Goal: Use online tool/utility: Utilize a website feature to perform a specific function

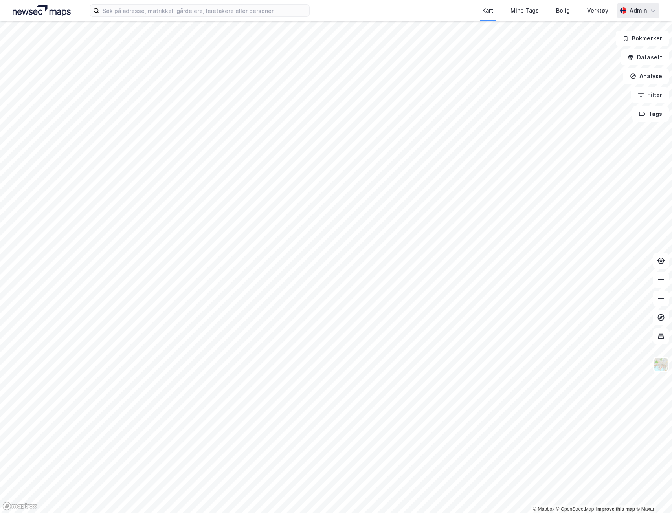
click at [649, 13] on div "Admin" at bounding box center [638, 11] width 42 height 16
click at [608, 63] on div "Logg ut" at bounding box center [608, 67] width 102 height 19
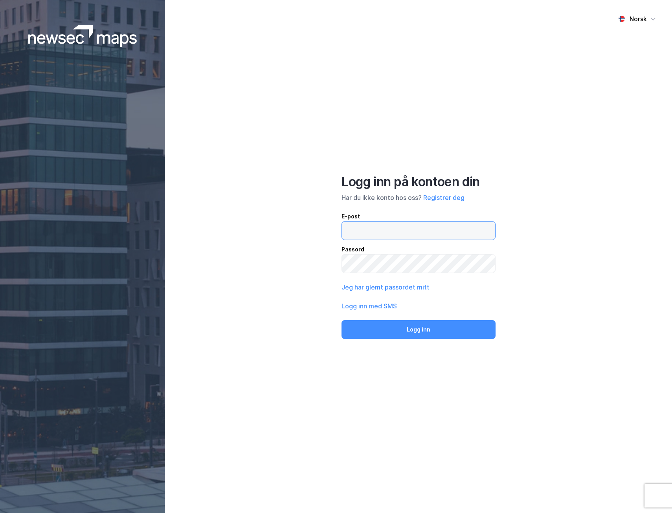
type input "[EMAIL_ADDRESS][DOMAIN_NAME]"
click at [271, 262] on div "Norsk Logg inn på kontoen din Har du ikke konto hos oss? Registrer deg E-post […" at bounding box center [418, 256] width 507 height 513
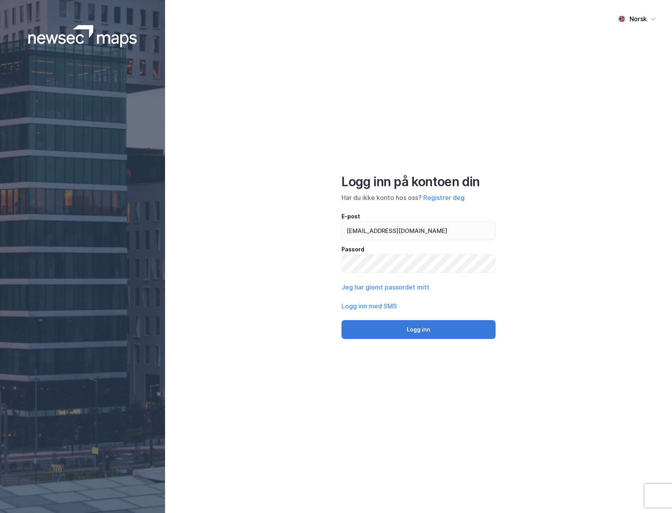
click at [373, 327] on button "Logg inn" at bounding box center [418, 329] width 154 height 19
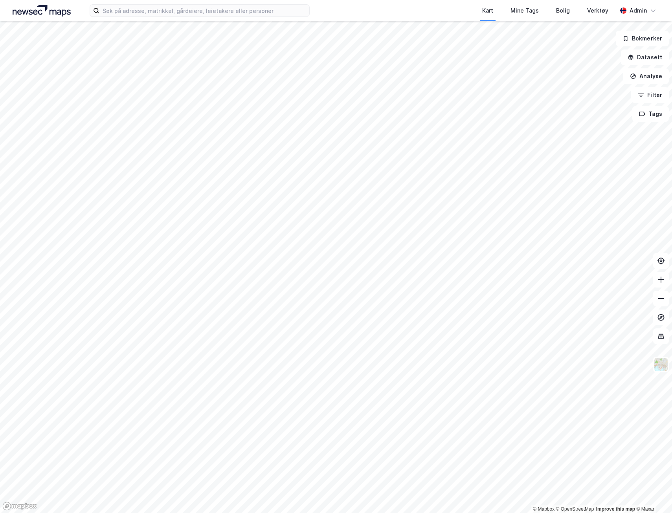
click at [382, 5] on div "Kart Mine Tags Bolig Verktøy" at bounding box center [481, 10] width 269 height 21
click at [643, 11] on div "Admin" at bounding box center [637, 10] width 17 height 9
click at [385, 16] on div "Kart Mine Tags Bolig Verktøy" at bounding box center [481, 10] width 269 height 21
click at [606, 11] on div "Verktøy" at bounding box center [597, 10] width 21 height 9
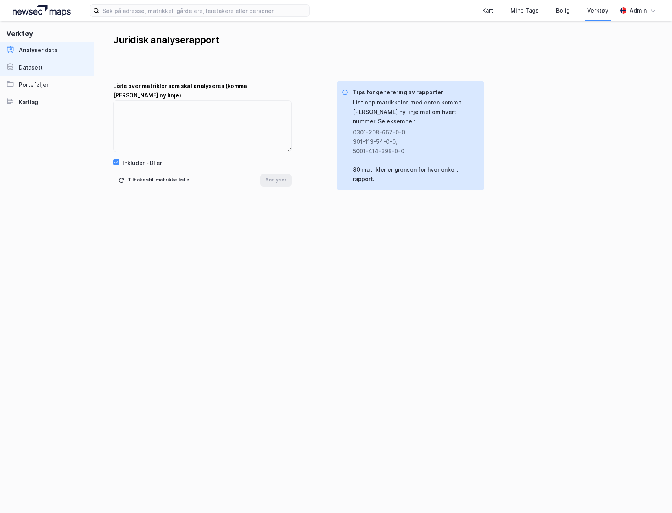
click at [60, 66] on link "Datasett" at bounding box center [47, 67] width 94 height 17
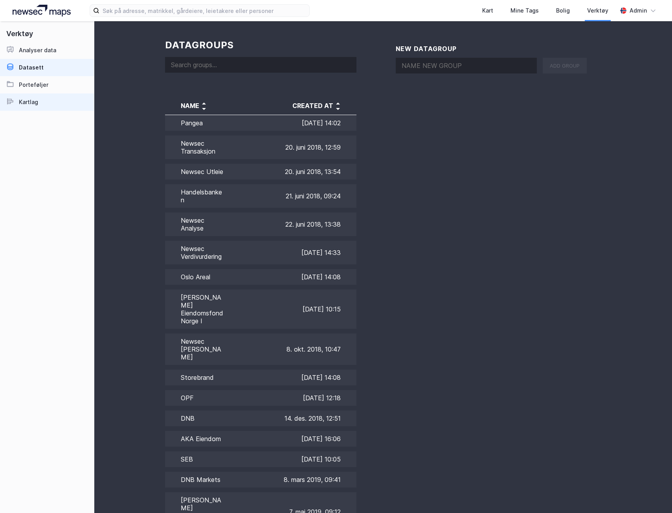
click at [37, 100] on div "Kartlag" at bounding box center [28, 101] width 19 height 9
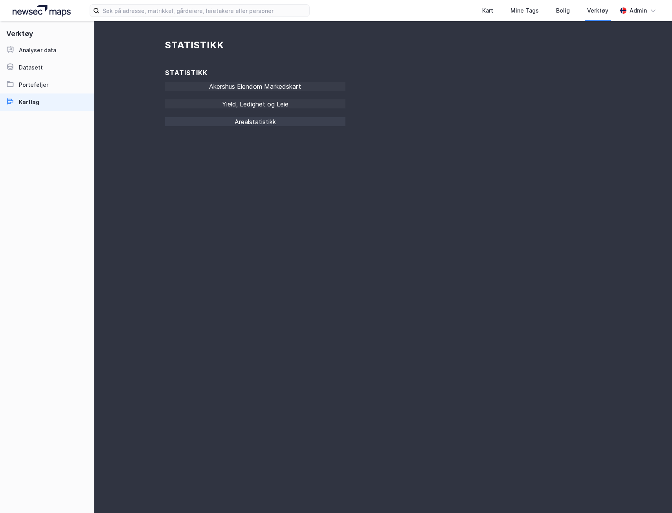
click at [267, 123] on div "Arealstatistikk" at bounding box center [255, 124] width 180 height 14
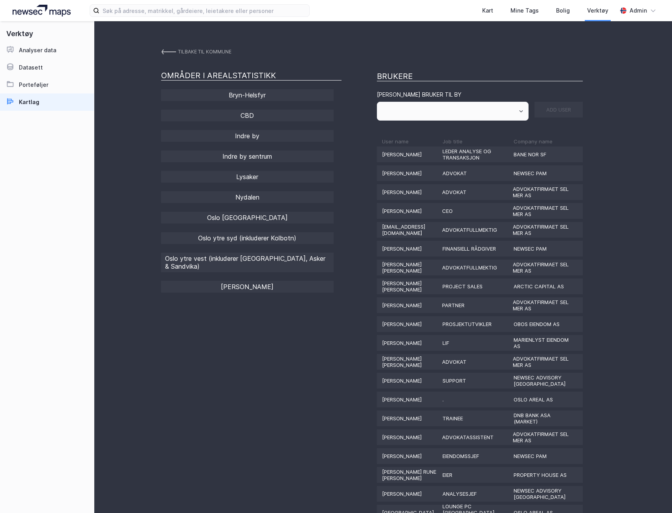
click at [167, 45] on link "Tilbake til kommune" at bounding box center [196, 52] width 70 height 14
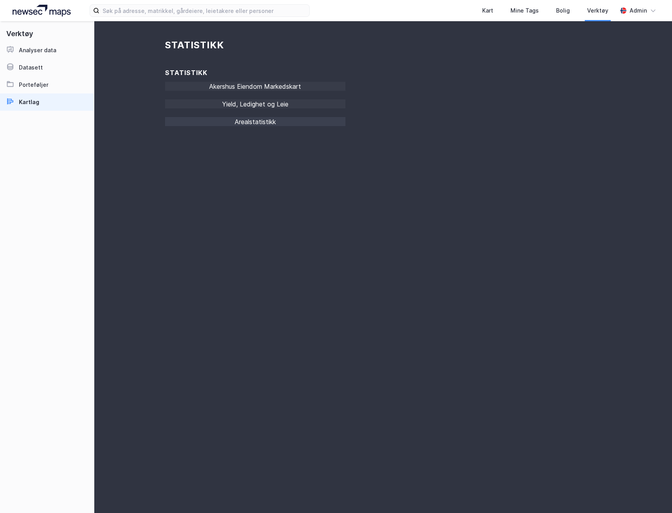
click at [315, 120] on div "Arealstatistikk" at bounding box center [255, 124] width 180 height 14
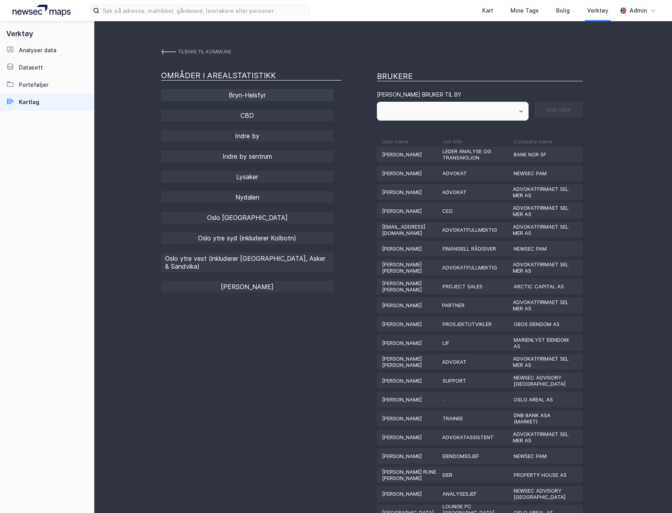
click at [259, 92] on div "Bryn-Helsfyr" at bounding box center [247, 95] width 172 height 12
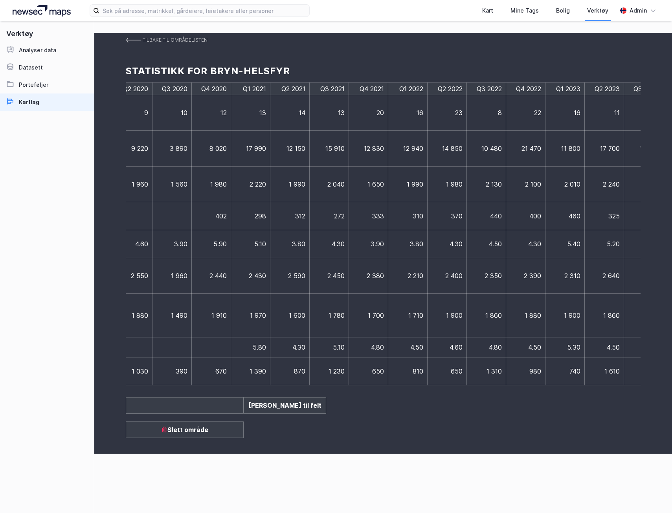
scroll to position [0, 772]
click at [632, 238] on div "+" at bounding box center [632, 233] width 20 height 303
click at [628, 85] on td at bounding box center [642, 89] width 39 height 12
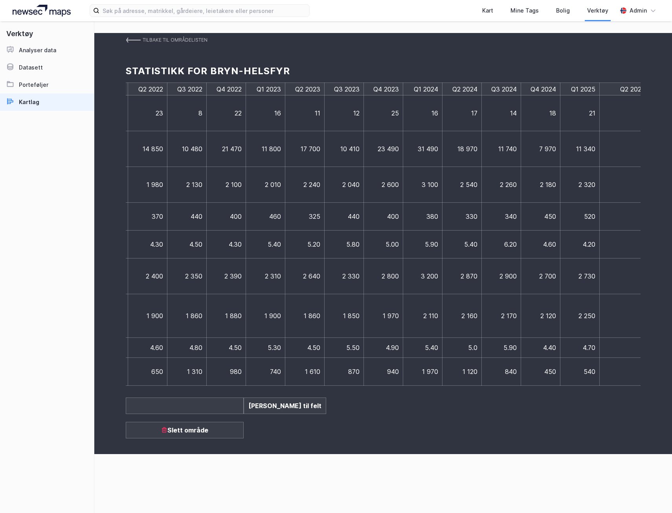
type input "Q2 2025"
click at [629, 117] on td at bounding box center [618, 113] width 39 height 36
click at [614, 117] on td at bounding box center [618, 113] width 39 height 36
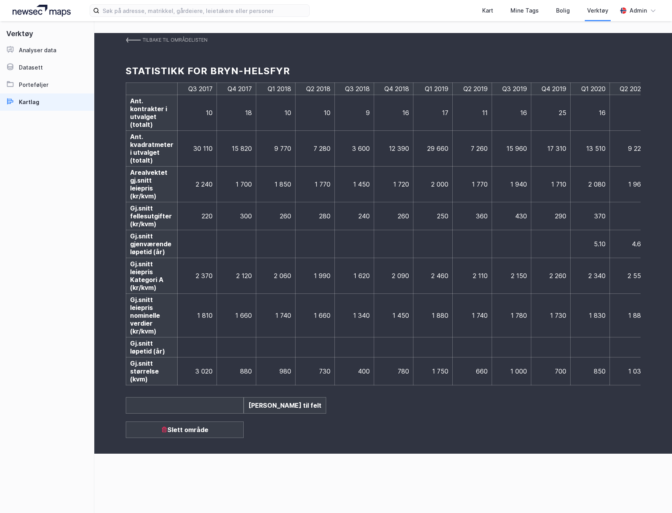
scroll to position [0, 812]
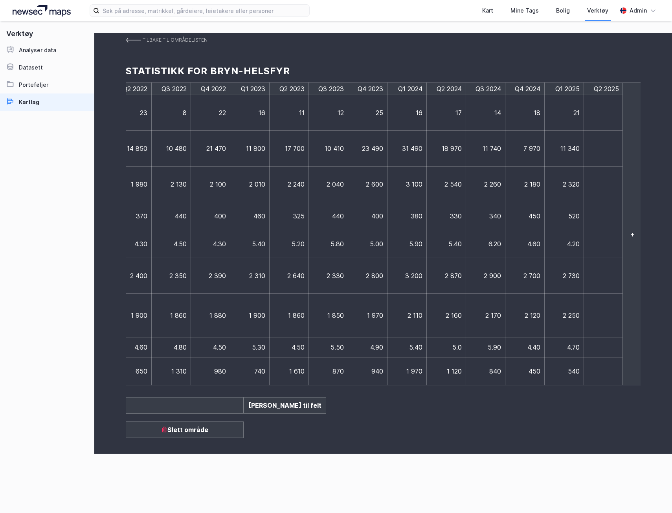
click at [605, 111] on td at bounding box center [603, 113] width 39 height 36
type input "9"
click at [615, 163] on td at bounding box center [607, 149] width 47 height 36
type input "3360"
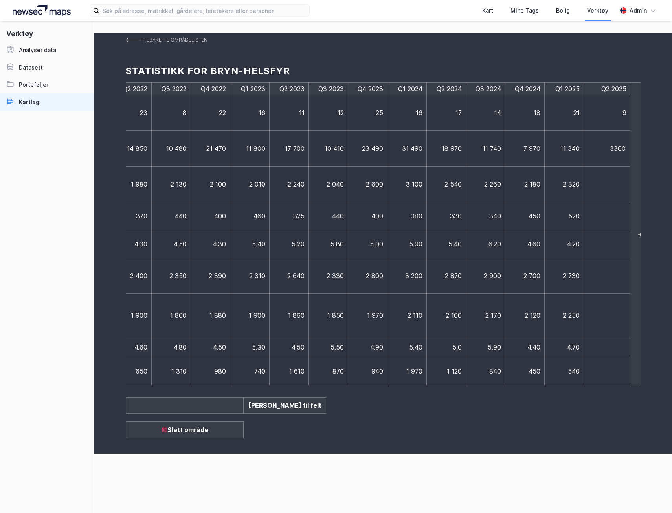
click at [613, 188] on td at bounding box center [607, 185] width 47 height 36
click at [605, 180] on td at bounding box center [603, 185] width 39 height 36
type input "2120"
click at [611, 212] on td at bounding box center [607, 216] width 47 height 28
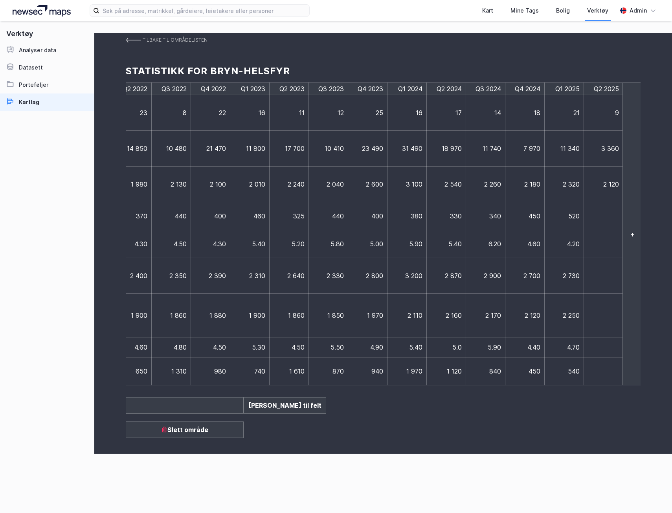
click at [611, 212] on td at bounding box center [603, 216] width 39 height 28
click at [610, 214] on input at bounding box center [607, 216] width 38 height 8
type input "400"
click at [610, 240] on td at bounding box center [607, 244] width 47 height 28
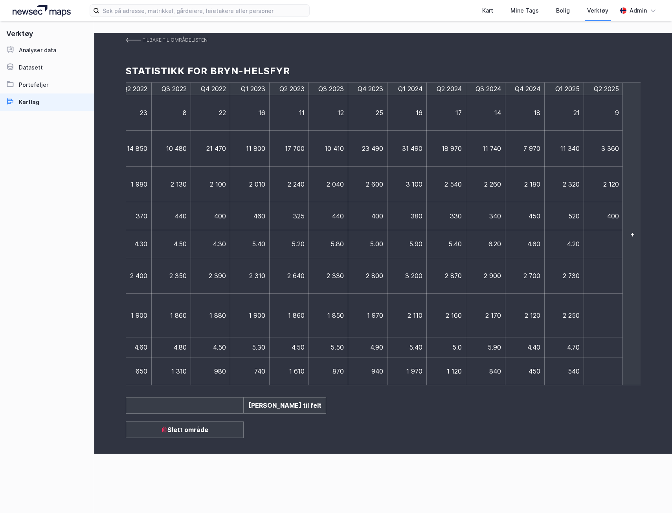
click at [607, 245] on td at bounding box center [603, 244] width 39 height 28
click at [607, 247] on input at bounding box center [607, 244] width 38 height 8
type input "3.60"
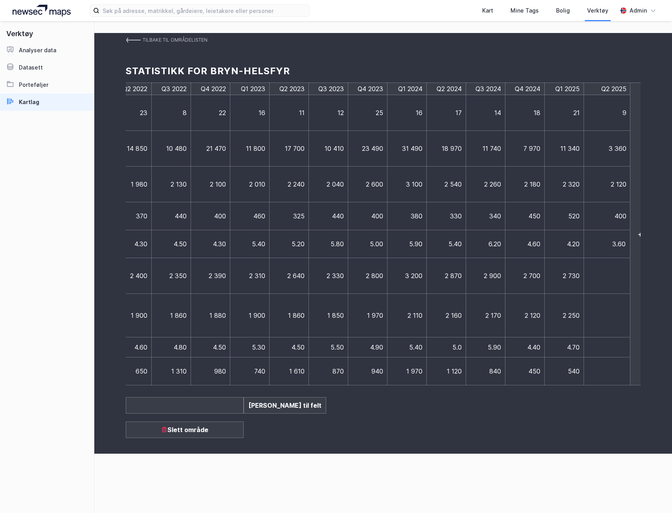
click at [609, 270] on td at bounding box center [607, 276] width 47 height 36
click at [609, 270] on td at bounding box center [603, 276] width 39 height 36
click at [610, 273] on td at bounding box center [603, 276] width 39 height 36
type input "5"
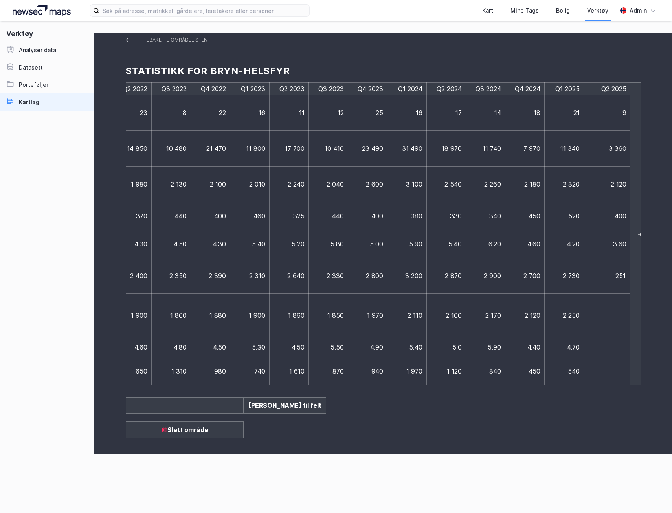
type input "2510"
click at [616, 313] on td at bounding box center [607, 316] width 47 height 44
click at [598, 318] on td at bounding box center [603, 316] width 39 height 44
type input "2050"
click at [610, 346] on td at bounding box center [607, 347] width 47 height 20
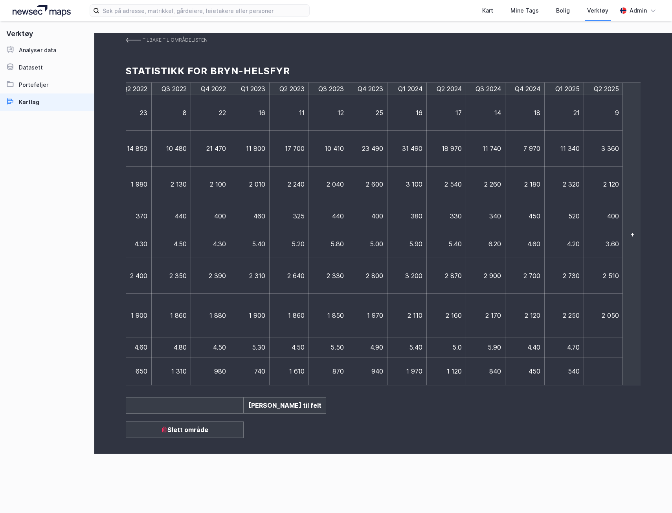
click at [610, 346] on td at bounding box center [603, 347] width 39 height 20
type input "3.30"
click at [605, 367] on td at bounding box center [607, 371] width 47 height 28
click at [605, 367] on td at bounding box center [603, 371] width 39 height 28
click at [608, 369] on input at bounding box center [607, 371] width 38 height 8
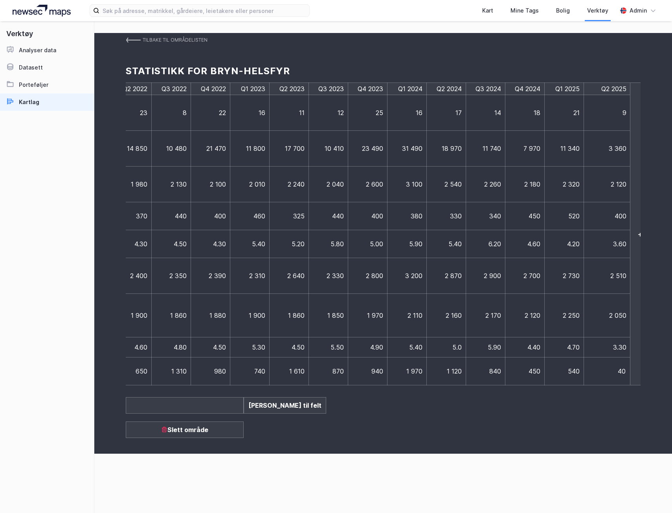
type input "400"
click at [599, 337] on td "3.30" at bounding box center [607, 347] width 47 height 20
click at [619, 371] on td "400" at bounding box center [603, 371] width 39 height 28
click at [610, 370] on span "400" at bounding box center [613, 371] width 12 height 8
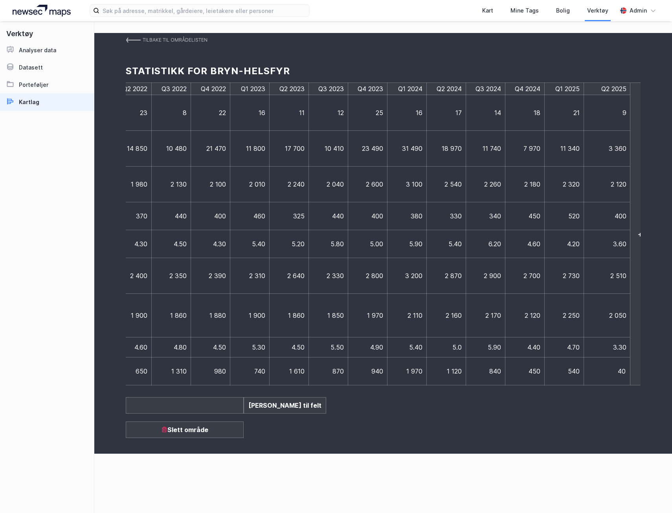
type input "4"
click at [599, 361] on td "3810" at bounding box center [607, 371] width 47 height 28
click at [617, 363] on td "3810" at bounding box center [607, 371] width 47 height 28
click at [617, 368] on input "3810" at bounding box center [607, 371] width 38 height 8
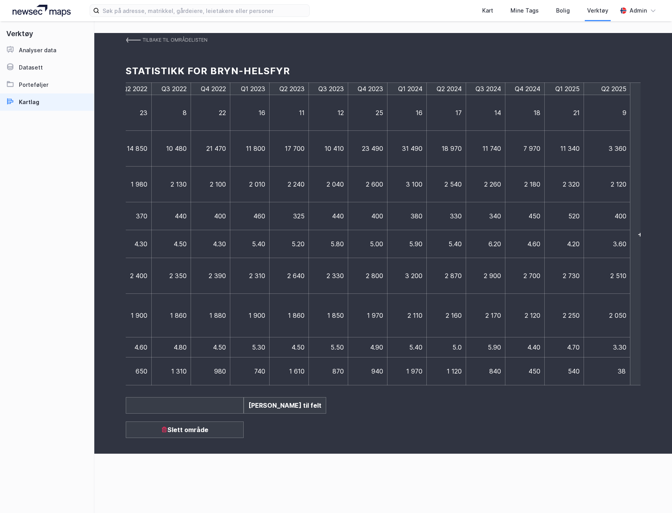
type input "380"
click at [594, 343] on td "3.30" at bounding box center [607, 347] width 47 height 20
click at [448, 430] on div "Tilbake til områdelisten Statistikk for Bryn-Helsfyr Q3 2017 Q4 2017 Q1 2018 Q2…" at bounding box center [382, 243] width 577 height 421
click at [395, 468] on div "Tilbake til områdelisten Statistikk for Bryn-Helsfyr Q3 2017 Q4 2017 Q1 2018 Q2…" at bounding box center [382, 267] width 577 height 492
click at [135, 39] on img at bounding box center [133, 40] width 15 height 6
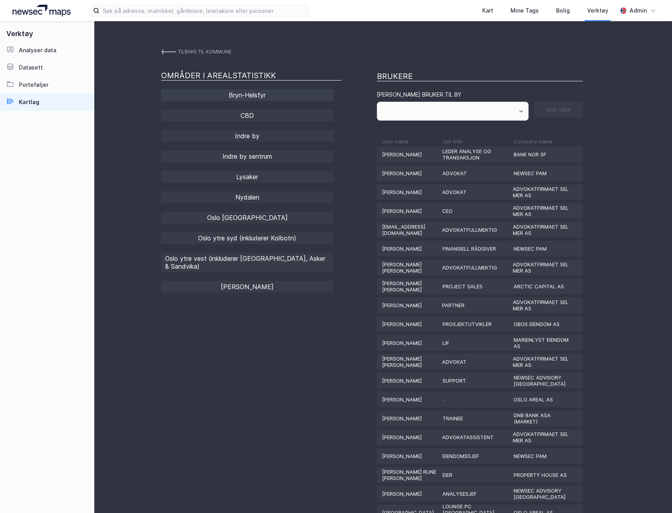
click at [237, 94] on div "Bryn-Helsfyr" at bounding box center [247, 95] width 172 height 12
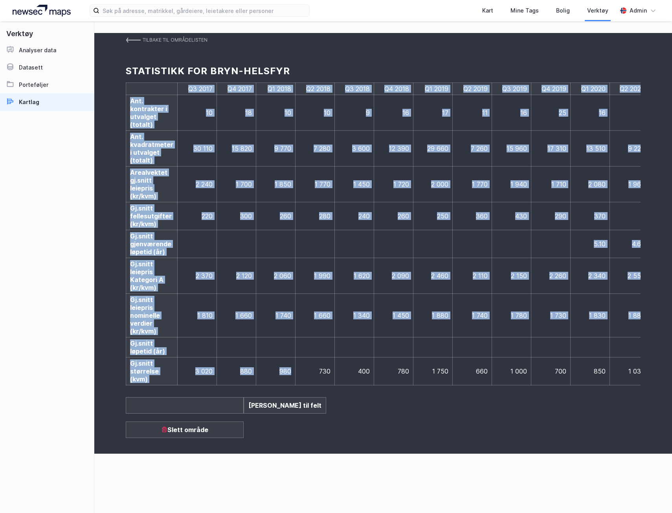
drag, startPoint x: 305, startPoint y: 383, endPoint x: 432, endPoint y: 389, distance: 127.4
click at [432, 385] on div "Q3 2017 Q4 2017 Q1 2018 Q2 2018 Q3 2018 Q4 2018 Q1 2019 Q2 2019 Q3 2019 Q4 2019…" at bounding box center [383, 233] width 515 height 303
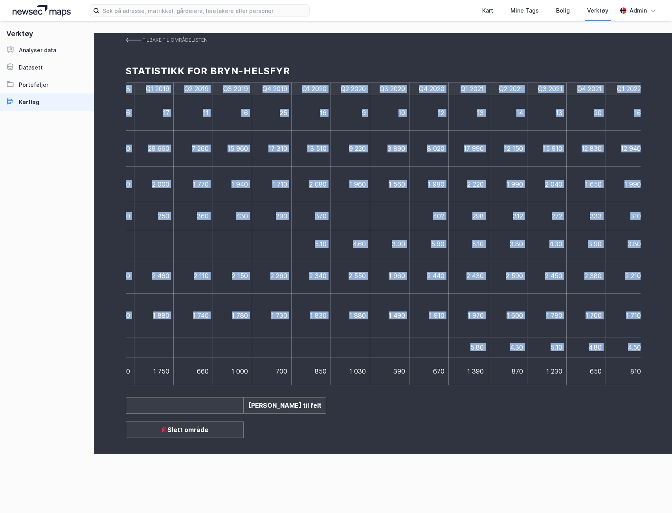
scroll to position [0, 812]
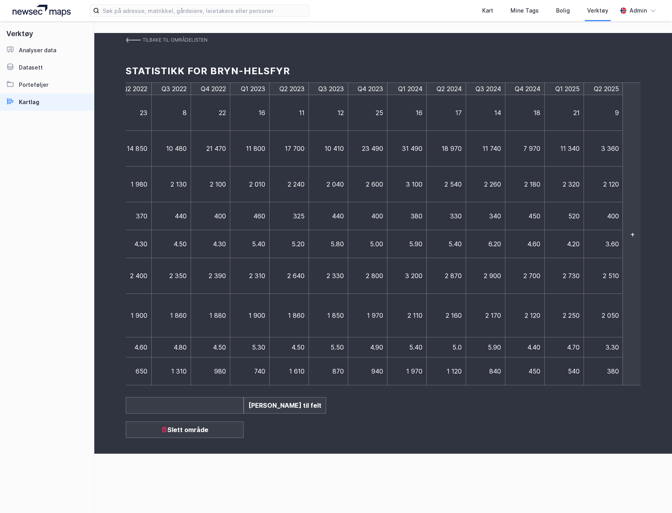
drag, startPoint x: 579, startPoint y: 442, endPoint x: 528, endPoint y: 434, distance: 51.6
click at [578, 440] on div "Tilbake til områdelisten Statistikk for Bryn-Helsfyr Q3 2017 Q4 2017 Q1 2018 Q2…" at bounding box center [382, 243] width 577 height 421
click at [611, 153] on td "3 360" at bounding box center [603, 149] width 39 height 36
click at [609, 147] on span "3 360" at bounding box center [610, 149] width 18 height 8
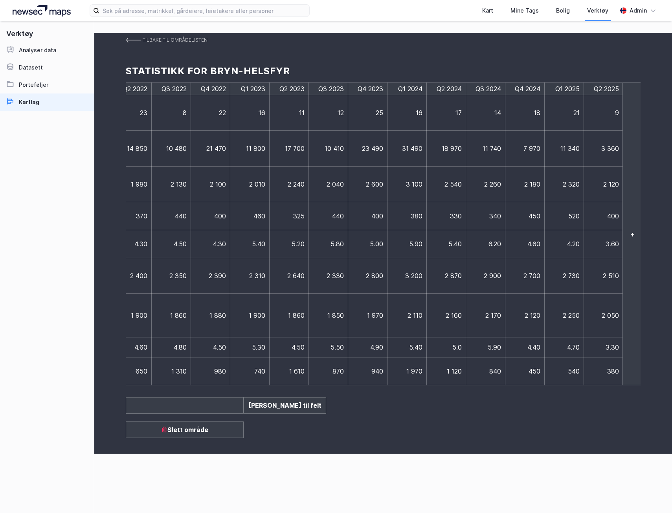
click at [597, 173] on td "2 120" at bounding box center [603, 185] width 39 height 36
click at [542, 141] on td "7 970" at bounding box center [524, 149] width 39 height 36
click at [573, 147] on span "11 340" at bounding box center [569, 149] width 19 height 8
click at [608, 113] on td "9" at bounding box center [603, 113] width 39 height 36
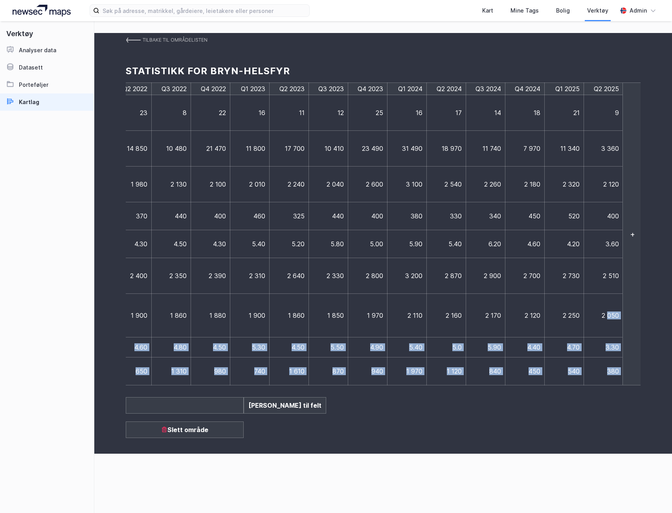
drag, startPoint x: 607, startPoint y: 312, endPoint x: 621, endPoint y: 312, distance: 14.1
click at [621, 312] on div "Q3 2017 Q4 2017 Q1 2018 Q2 2018 Q3 2018 Q4 2018 Q1 2019 Q2 2019 Q3 2019 Q4 2019…" at bounding box center [383, 233] width 515 height 303
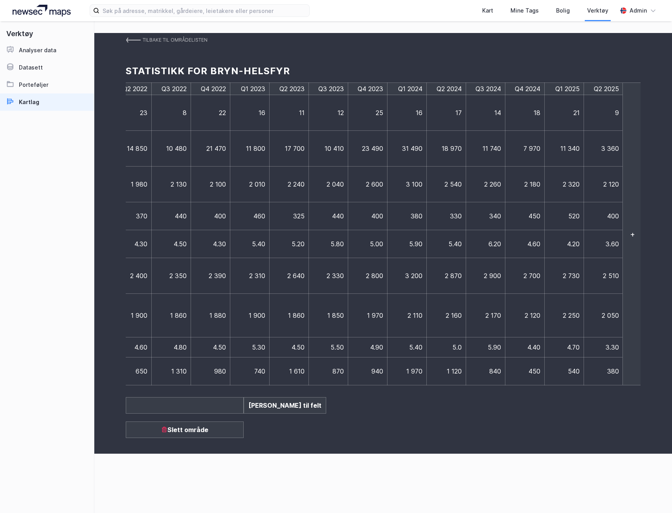
drag, startPoint x: 621, startPoint y: 312, endPoint x: 603, endPoint y: 315, distance: 18.7
click at [603, 315] on span "2 050" at bounding box center [609, 316] width 17 height 8
click at [610, 274] on span "2 510" at bounding box center [611, 276] width 16 height 8
click at [612, 277] on span "2 510" at bounding box center [611, 276] width 16 height 8
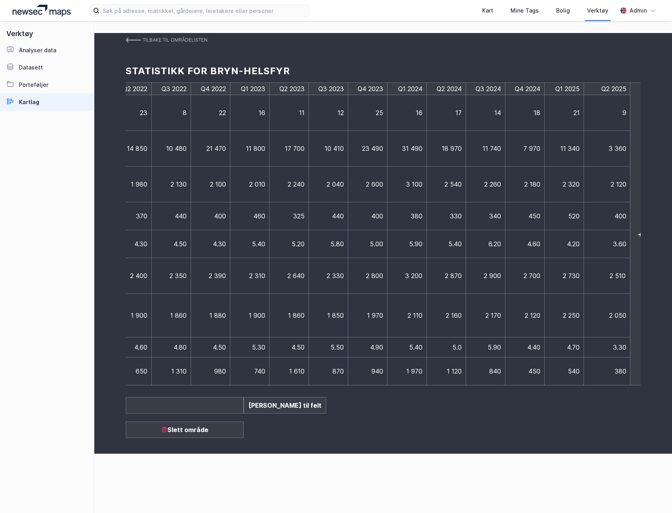
click at [136, 38] on img at bounding box center [133, 40] width 15 height 6
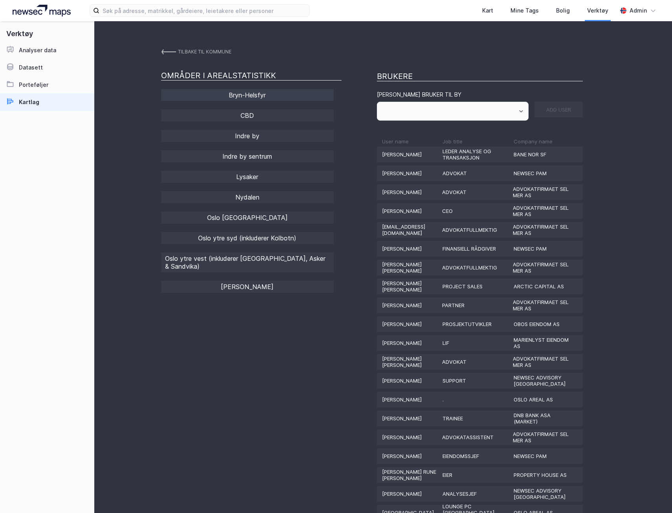
click at [288, 92] on div "Bryn-Helsfyr" at bounding box center [247, 95] width 172 height 12
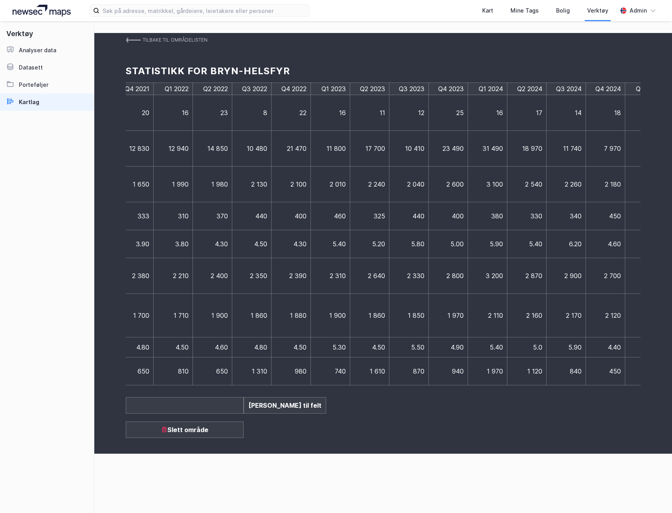
scroll to position [0, 812]
click at [147, 37] on div "Tilbake til områdelisten" at bounding box center [175, 40] width 65 height 14
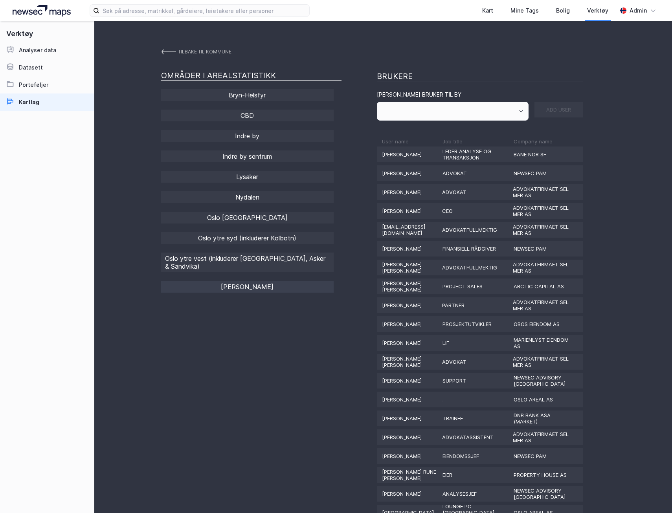
drag, startPoint x: 272, startPoint y: 351, endPoint x: 198, endPoint y: 284, distance: 99.9
click at [643, 12] on div "Admin" at bounding box center [637, 10] width 17 height 9
